Goal: Information Seeking & Learning: Learn about a topic

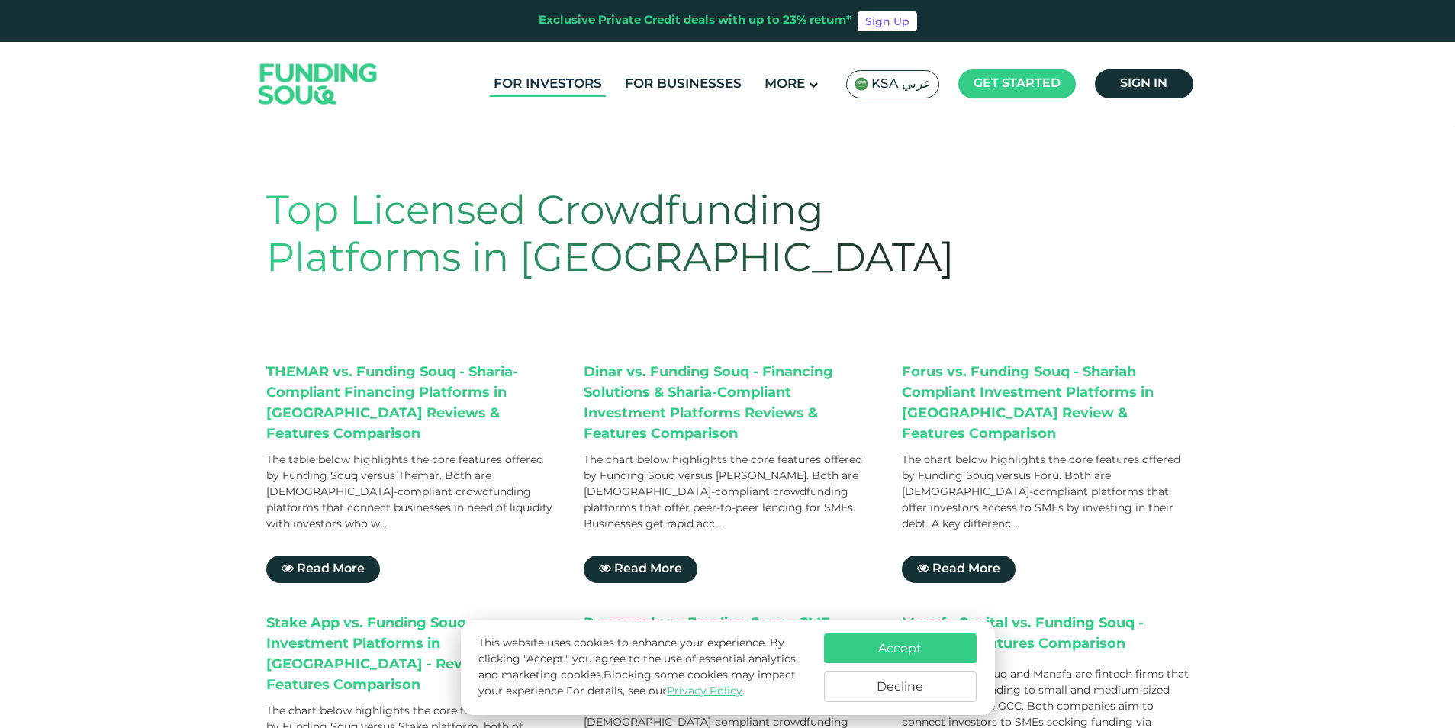
click at [539, 78] on link "For Investors" at bounding box center [548, 84] width 116 height 25
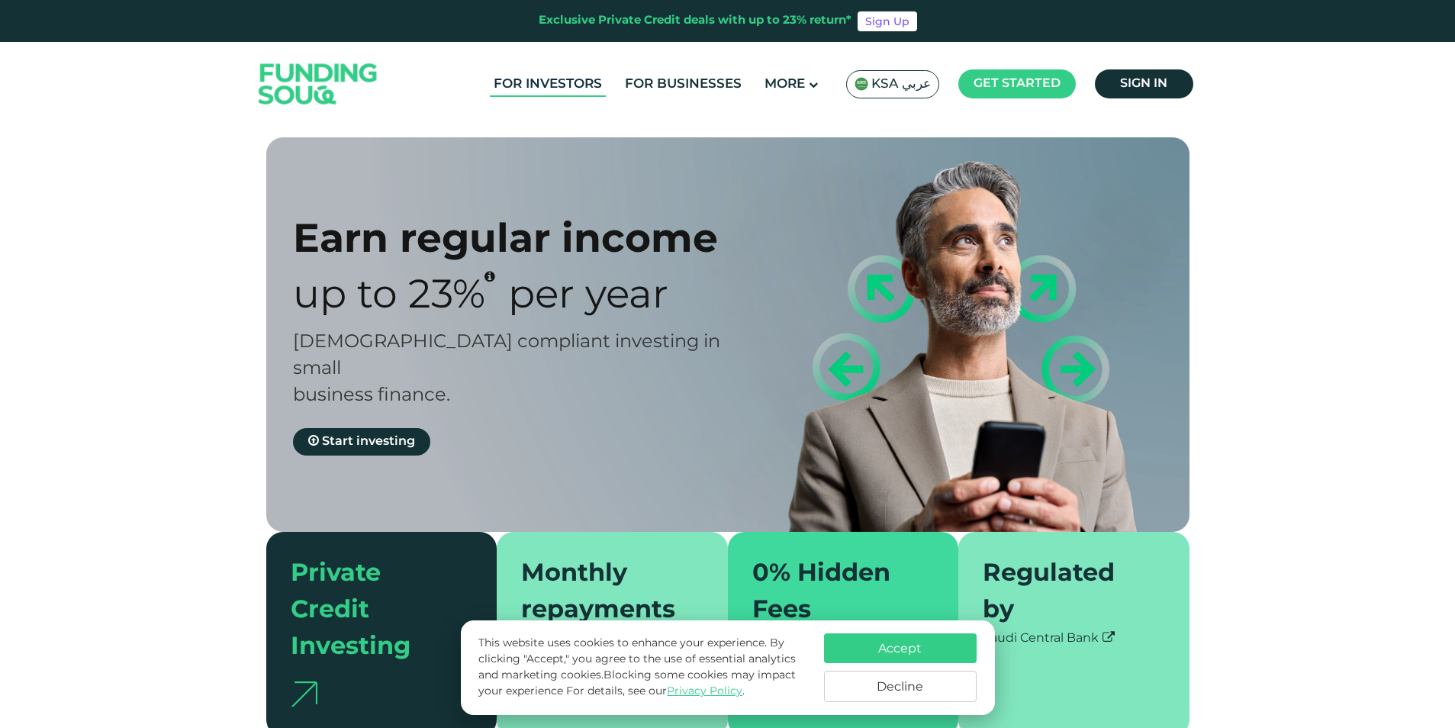
click at [566, 82] on link "For Investors" at bounding box center [548, 84] width 116 height 25
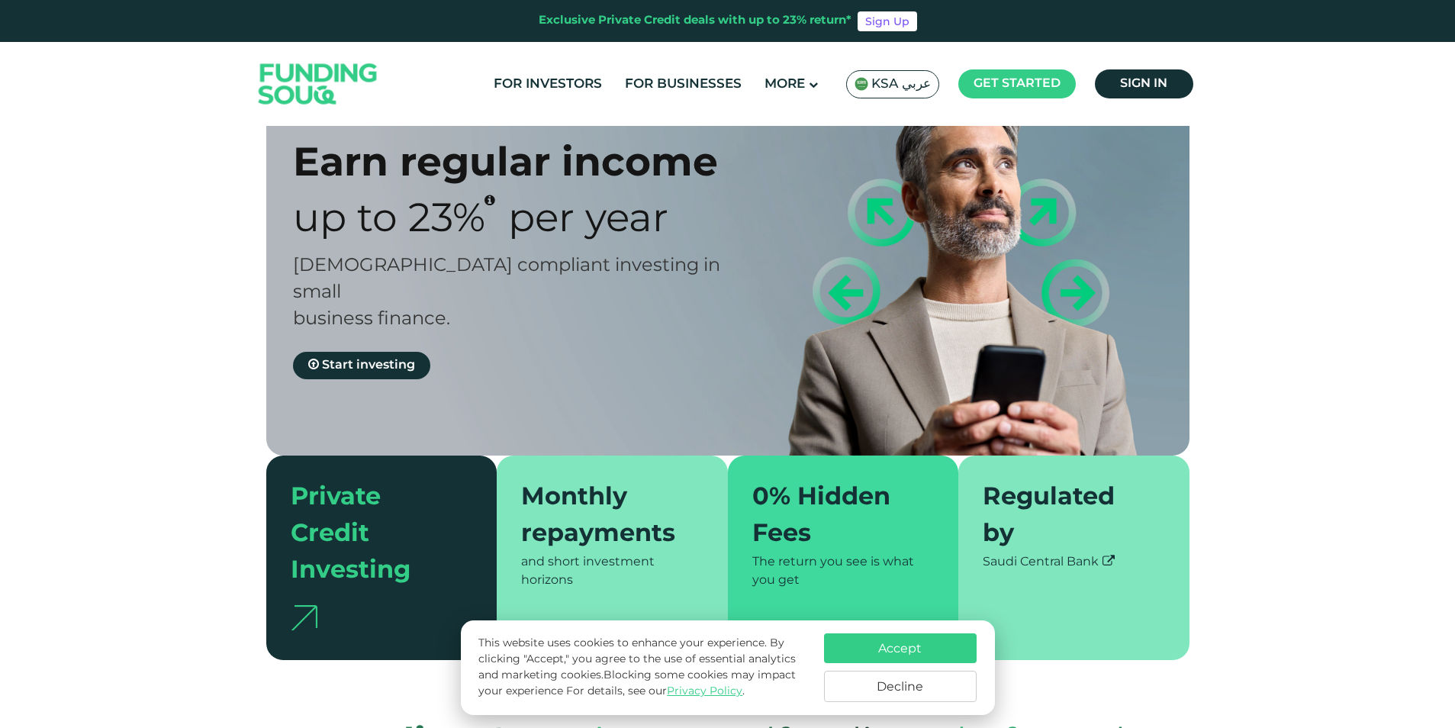
click at [902, 690] on button "Decline" at bounding box center [900, 686] width 153 height 31
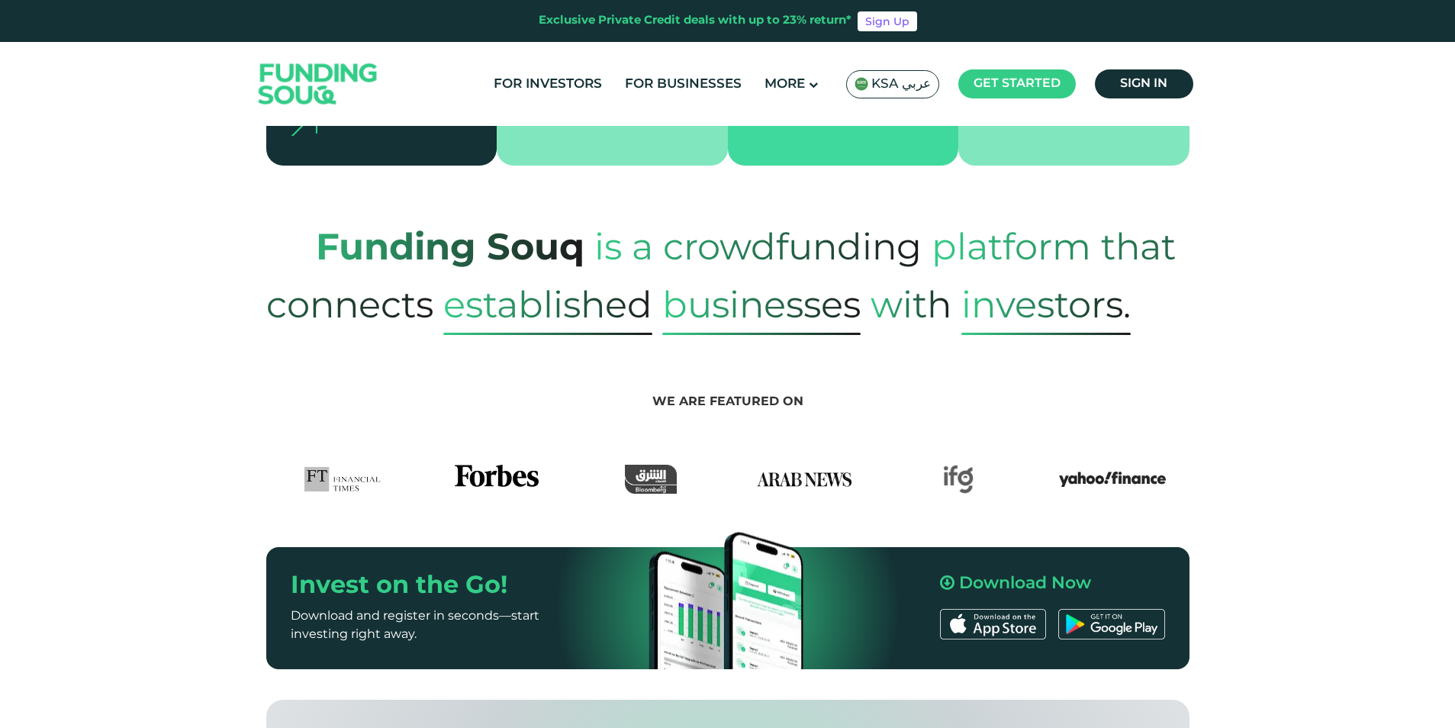
scroll to position [229, 0]
